Goal: Transaction & Acquisition: Obtain resource

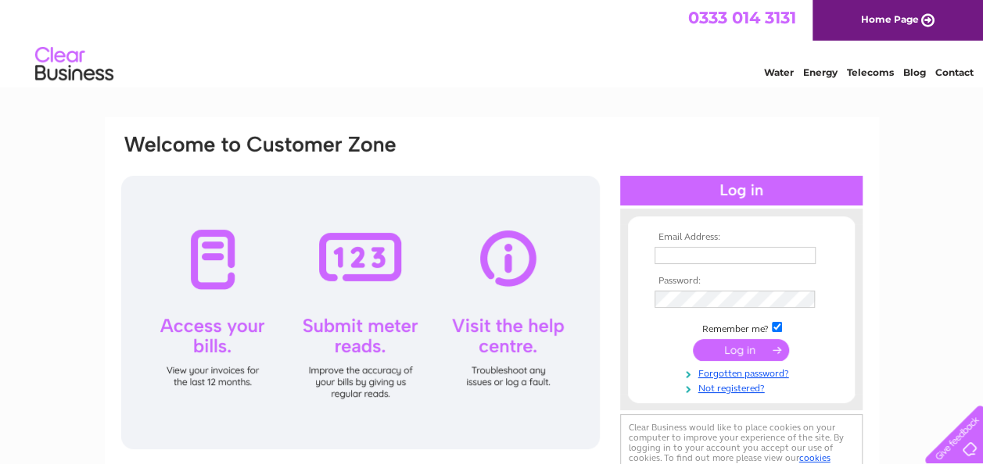
click at [651, 260] on td at bounding box center [741, 255] width 181 height 25
click at [661, 260] on input "text" at bounding box center [734, 255] width 161 height 17
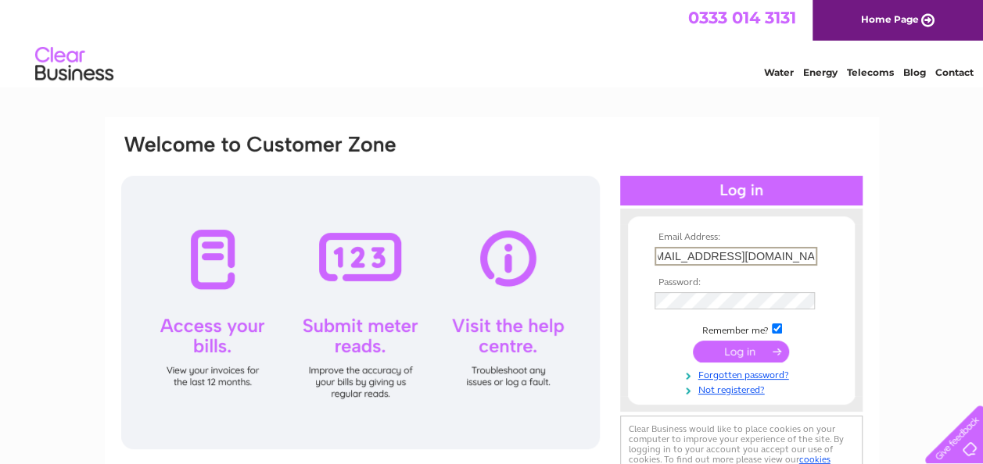
scroll to position [0, 23]
type input "gsperformance@scottishpower.com"
click at [693, 342] on input "submit" at bounding box center [741, 353] width 96 height 22
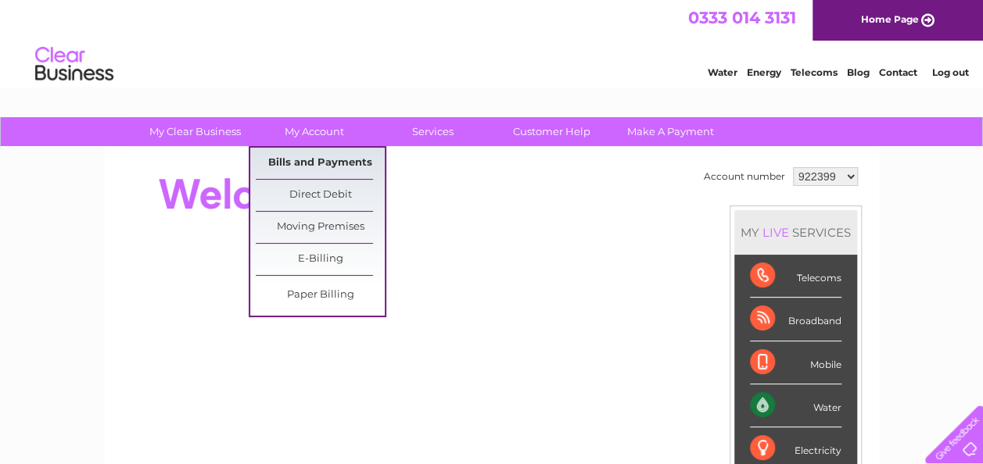
click at [281, 158] on link "Bills and Payments" at bounding box center [320, 163] width 129 height 31
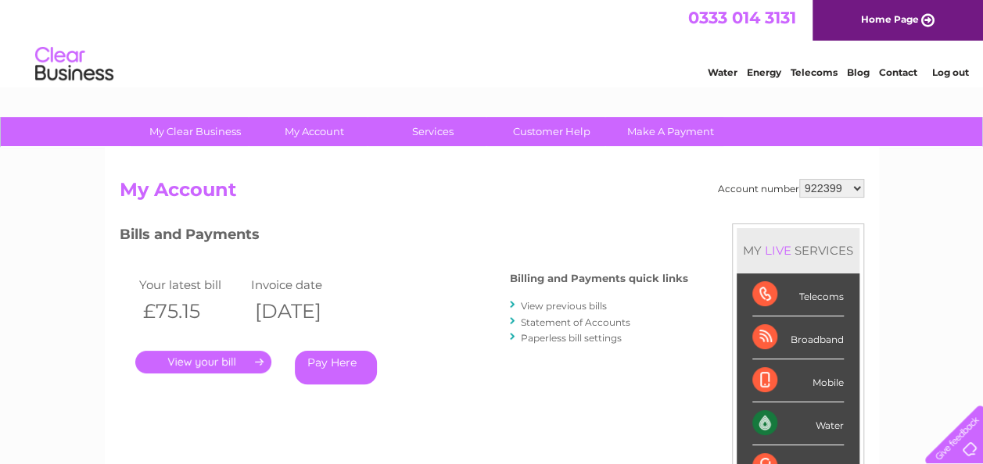
click at [241, 353] on link "." at bounding box center [203, 362] width 136 height 23
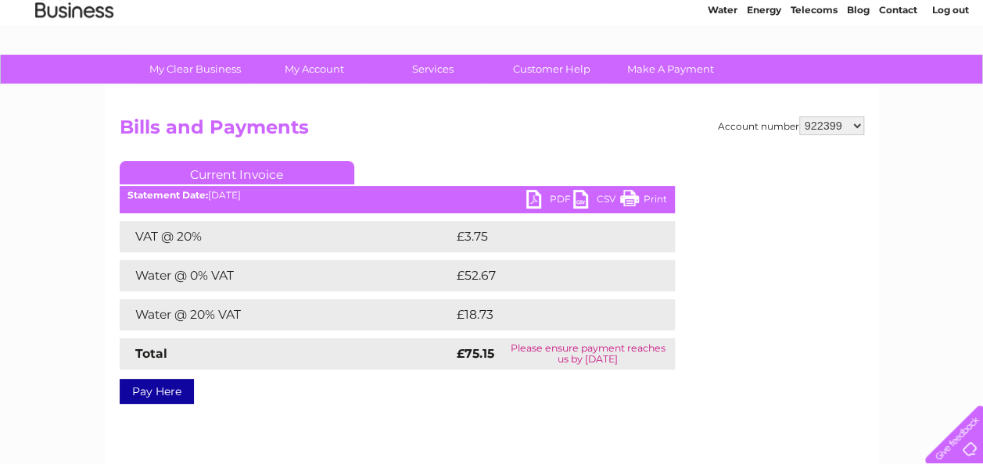
scroll to position [156, 0]
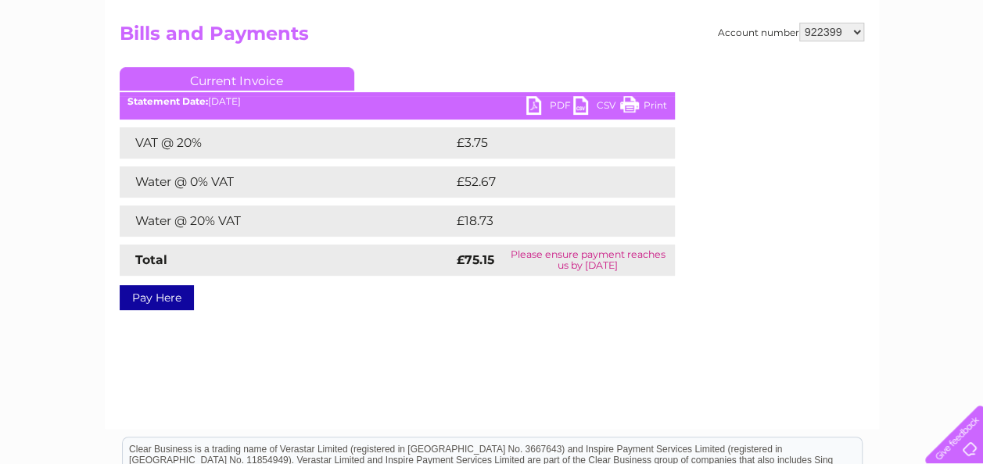
click at [538, 105] on link "PDF" at bounding box center [549, 107] width 47 height 23
